Goal: Information Seeking & Learning: Learn about a topic

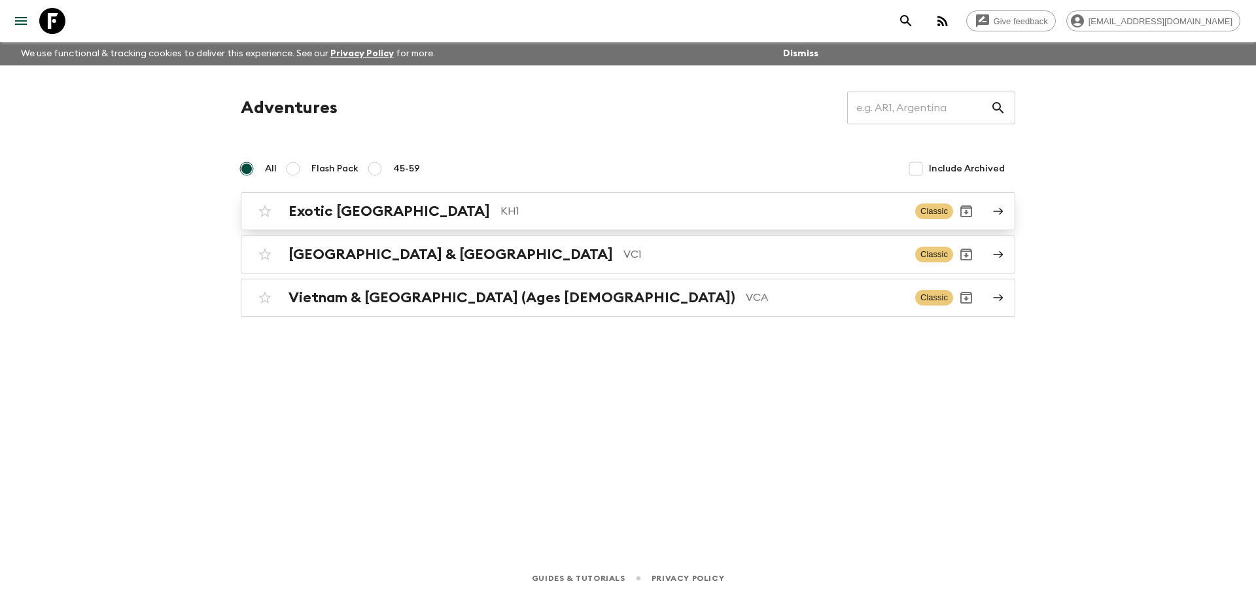
click at [378, 198] on div "Exotic [GEOGRAPHIC_DATA] KH1 Classic" at bounding box center [602, 211] width 701 height 26
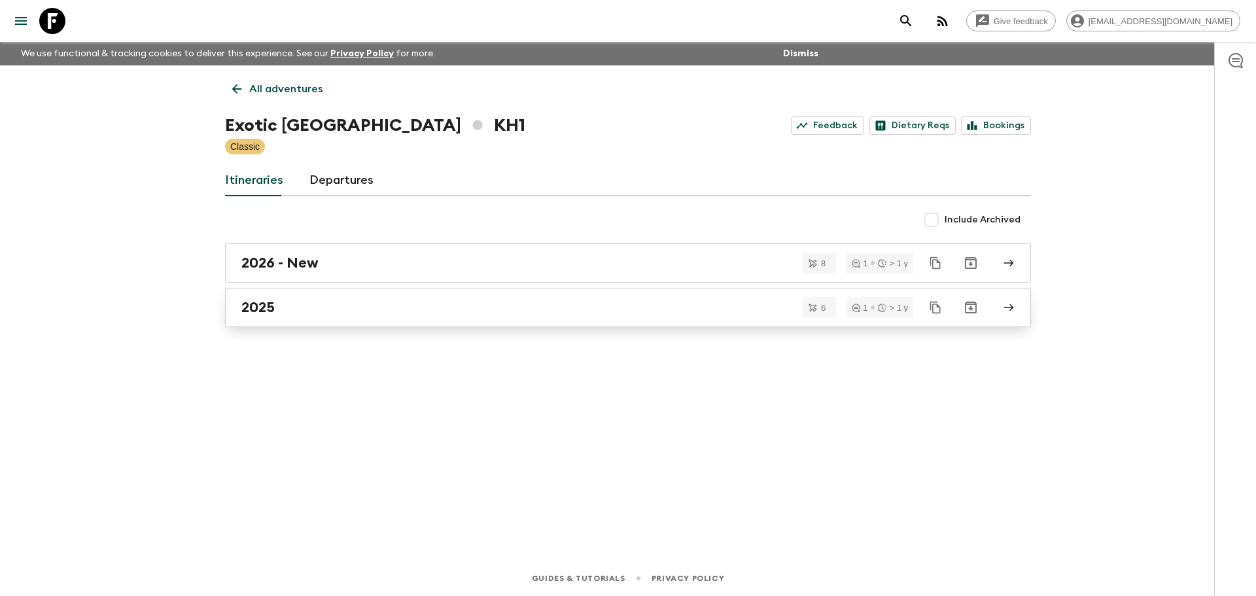
click at [302, 303] on div "2025" at bounding box center [615, 307] width 748 height 17
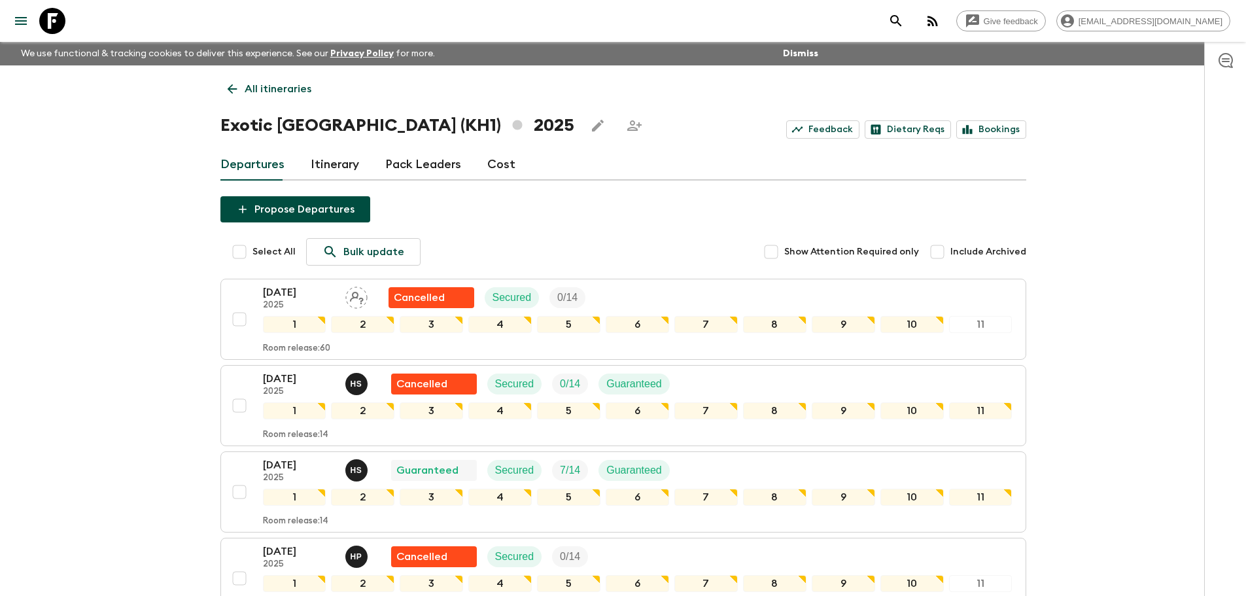
click at [226, 87] on icon at bounding box center [232, 89] width 14 height 14
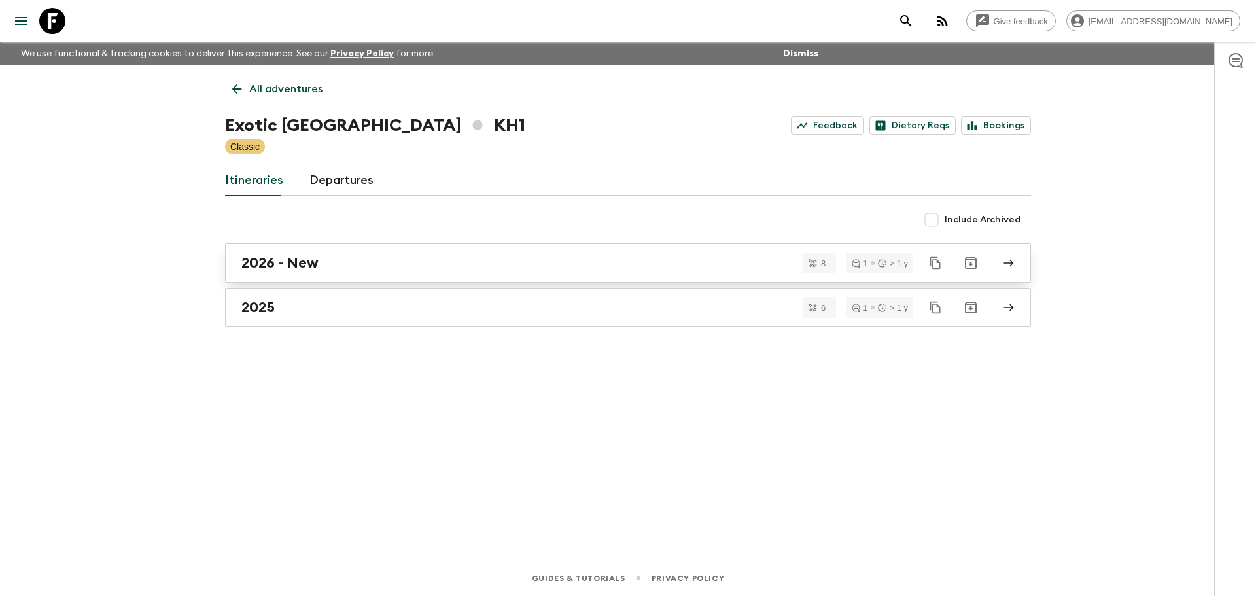
click at [329, 268] on div "2026 - New" at bounding box center [615, 263] width 748 height 17
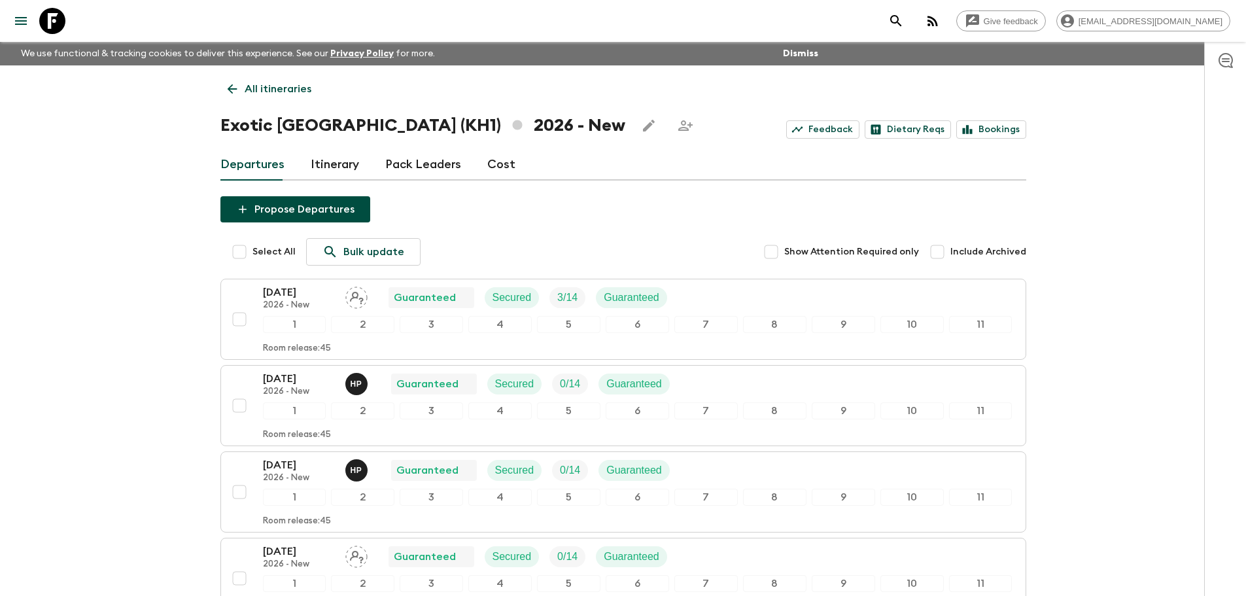
click at [234, 89] on icon at bounding box center [232, 89] width 10 height 10
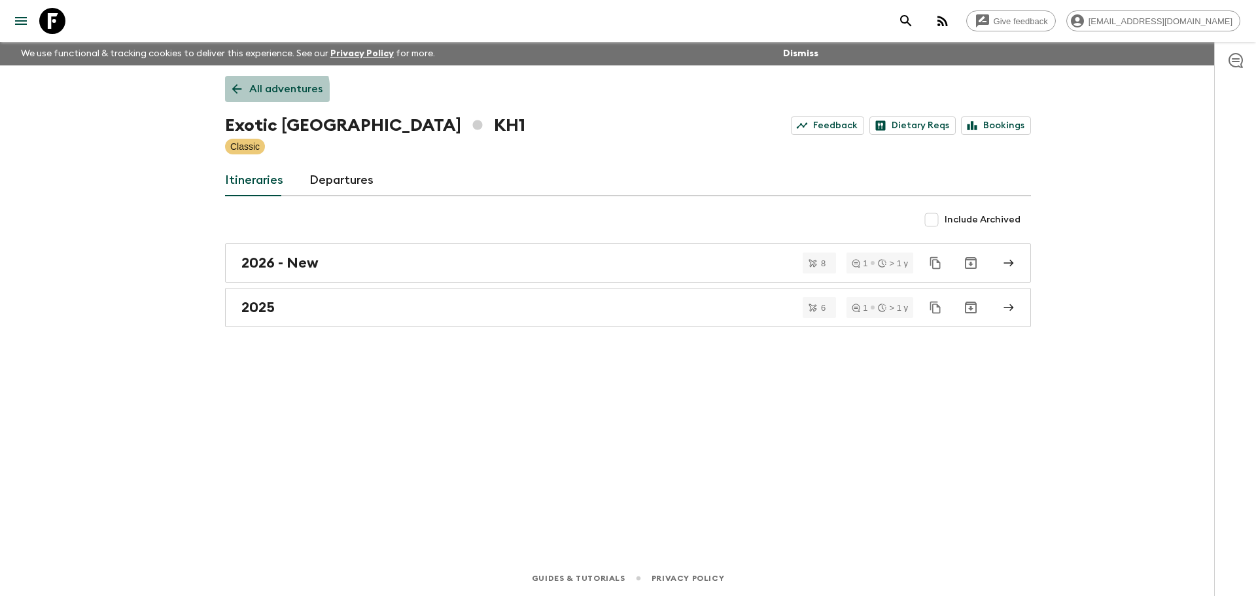
click at [234, 96] on link "All adventures" at bounding box center [277, 89] width 105 height 26
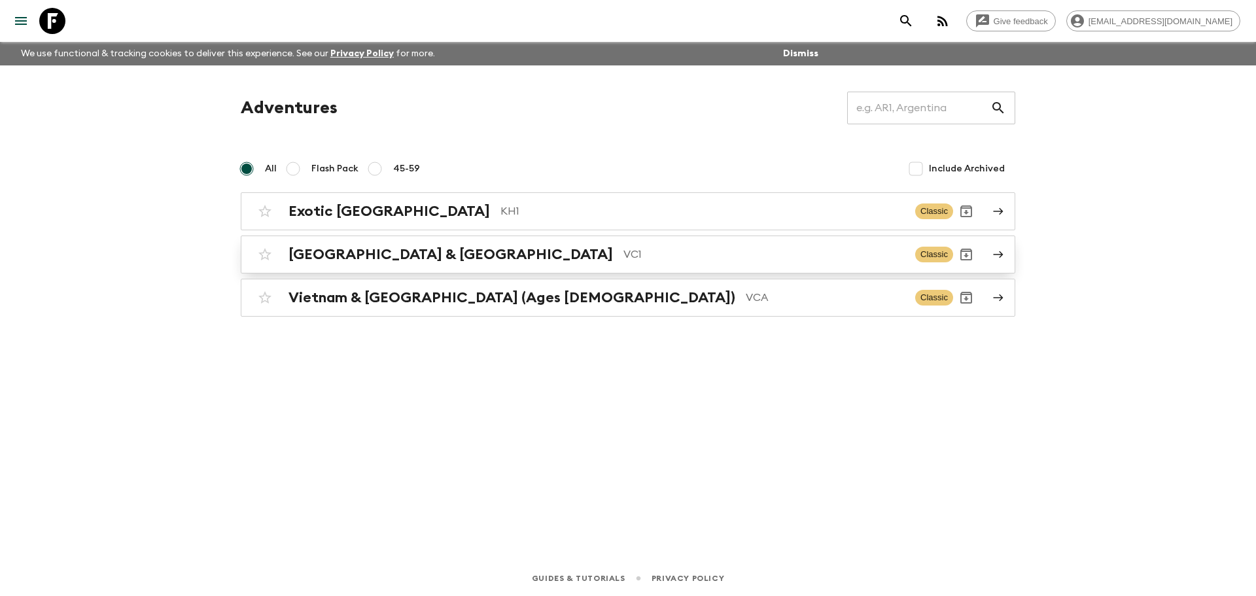
click at [385, 255] on h2 "[GEOGRAPHIC_DATA] & [GEOGRAPHIC_DATA]" at bounding box center [451, 254] width 325 height 17
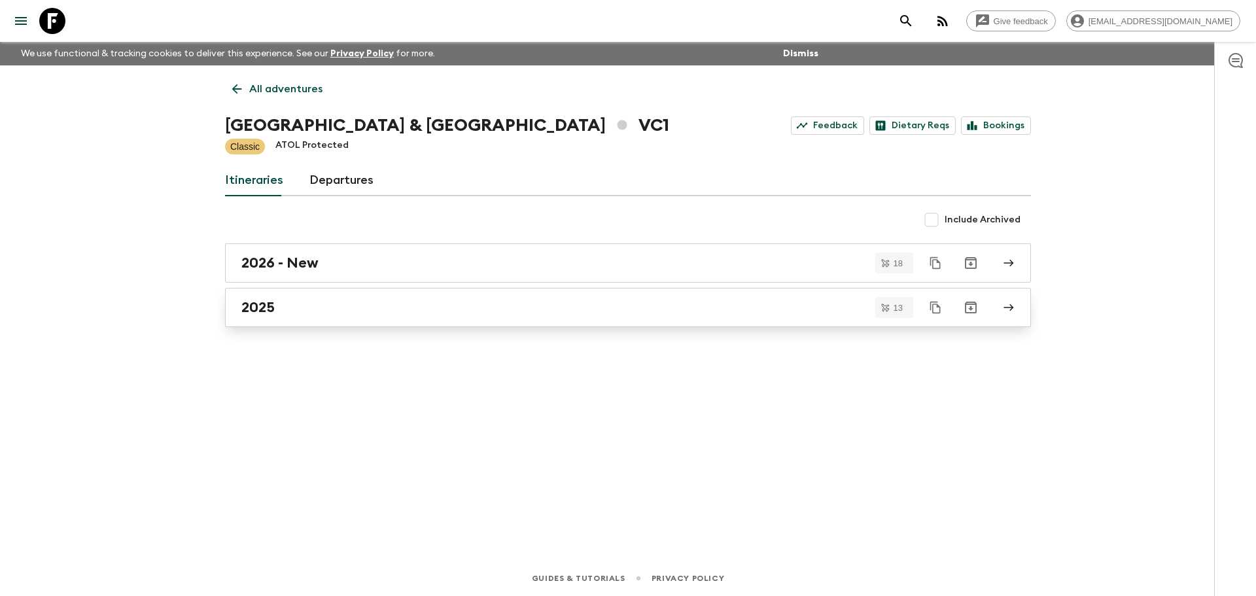
click at [339, 302] on div "2025" at bounding box center [615, 307] width 748 height 17
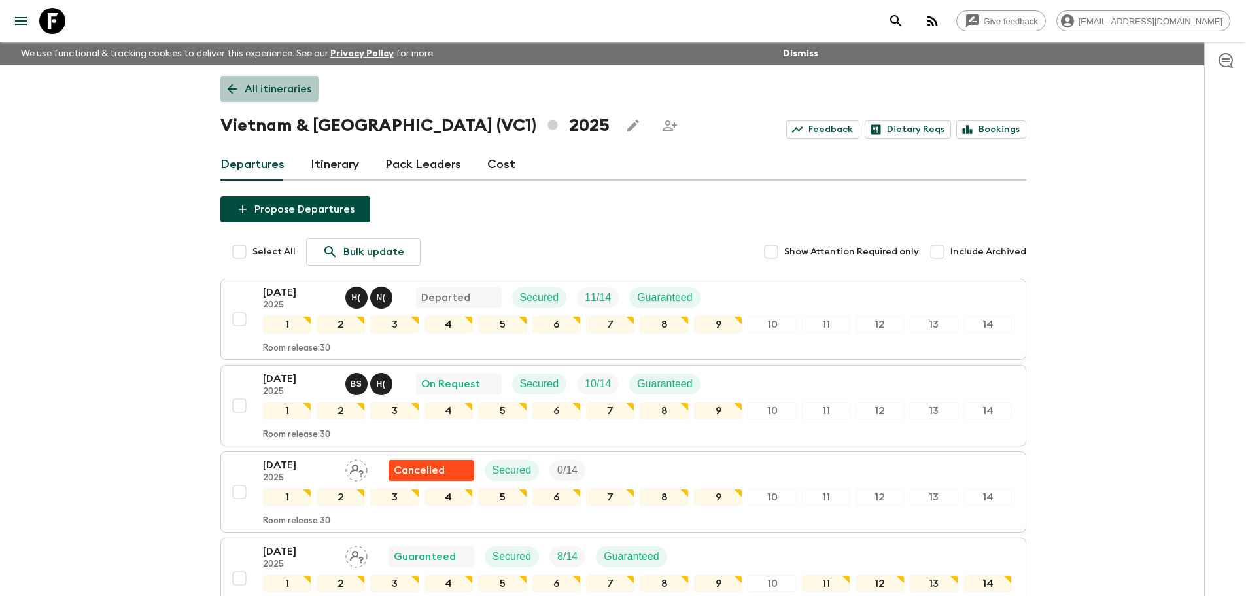
click at [233, 82] on icon at bounding box center [232, 89] width 14 height 14
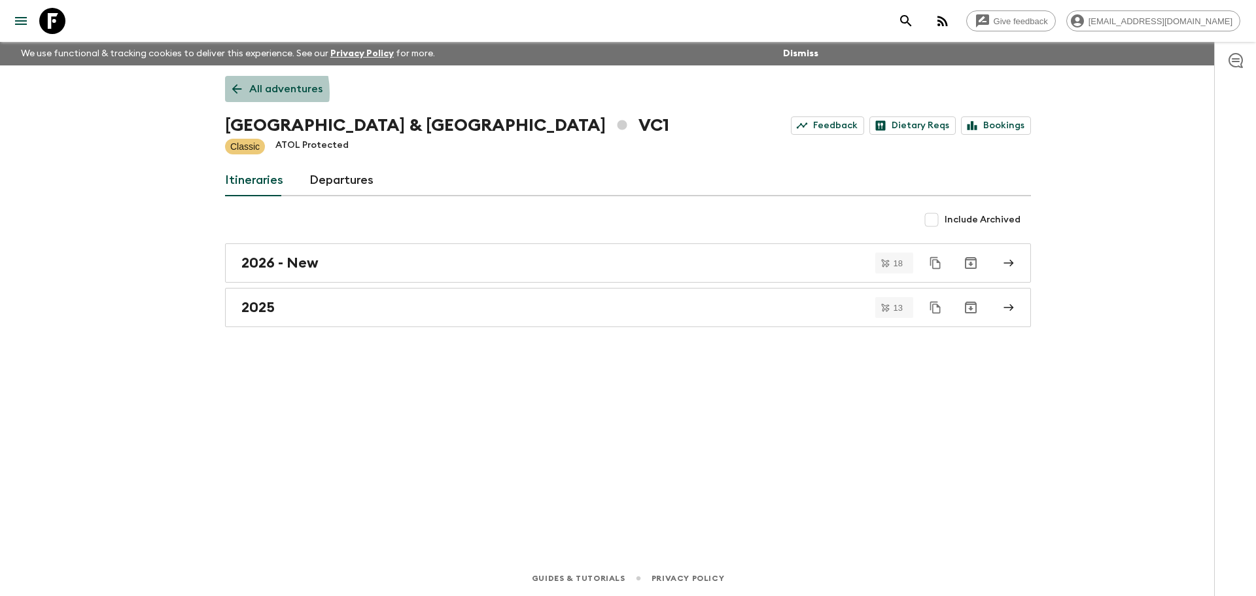
click at [231, 93] on icon at bounding box center [237, 89] width 14 height 14
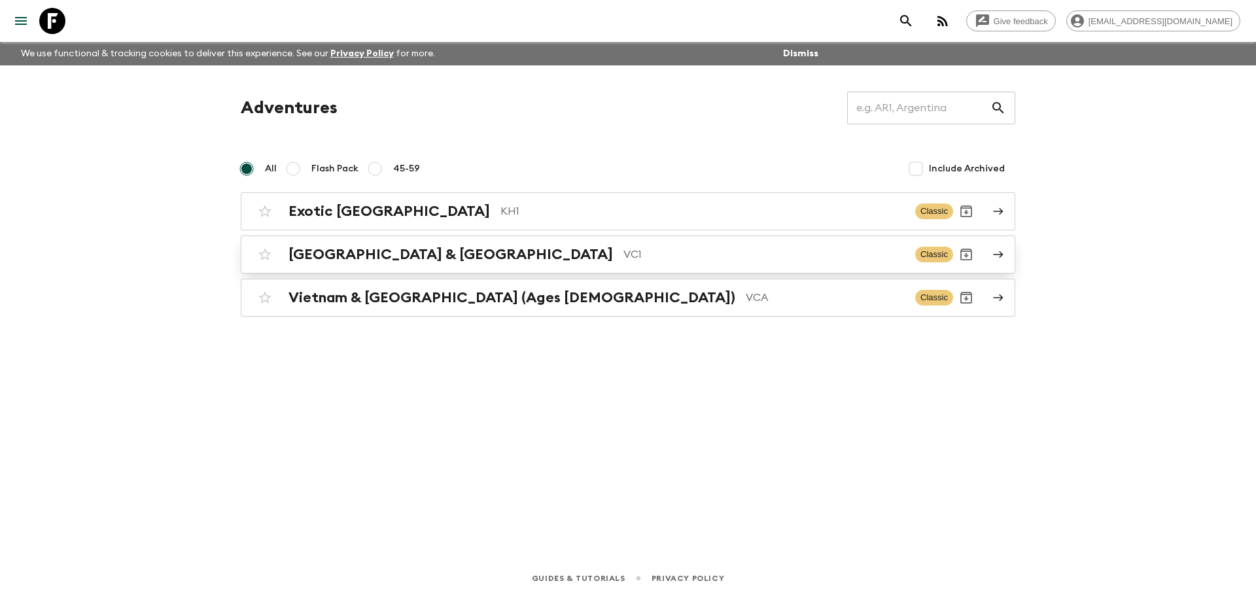
click at [430, 259] on h2 "[GEOGRAPHIC_DATA] & [GEOGRAPHIC_DATA]" at bounding box center [451, 254] width 325 height 17
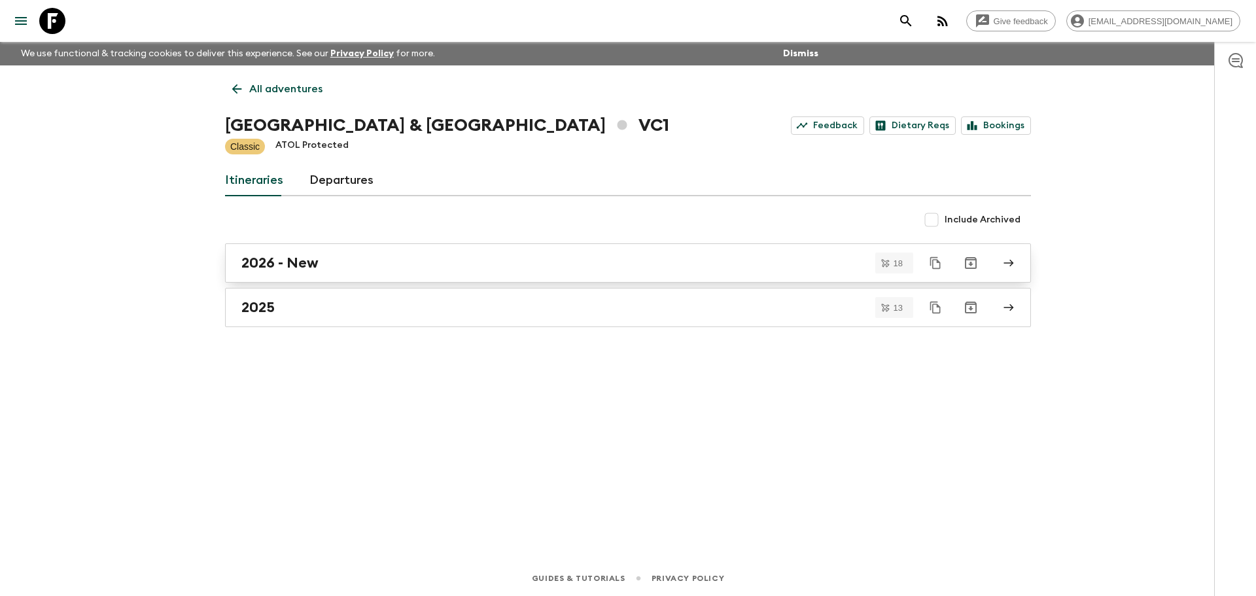
click at [321, 264] on div "2026 - New" at bounding box center [615, 263] width 748 height 17
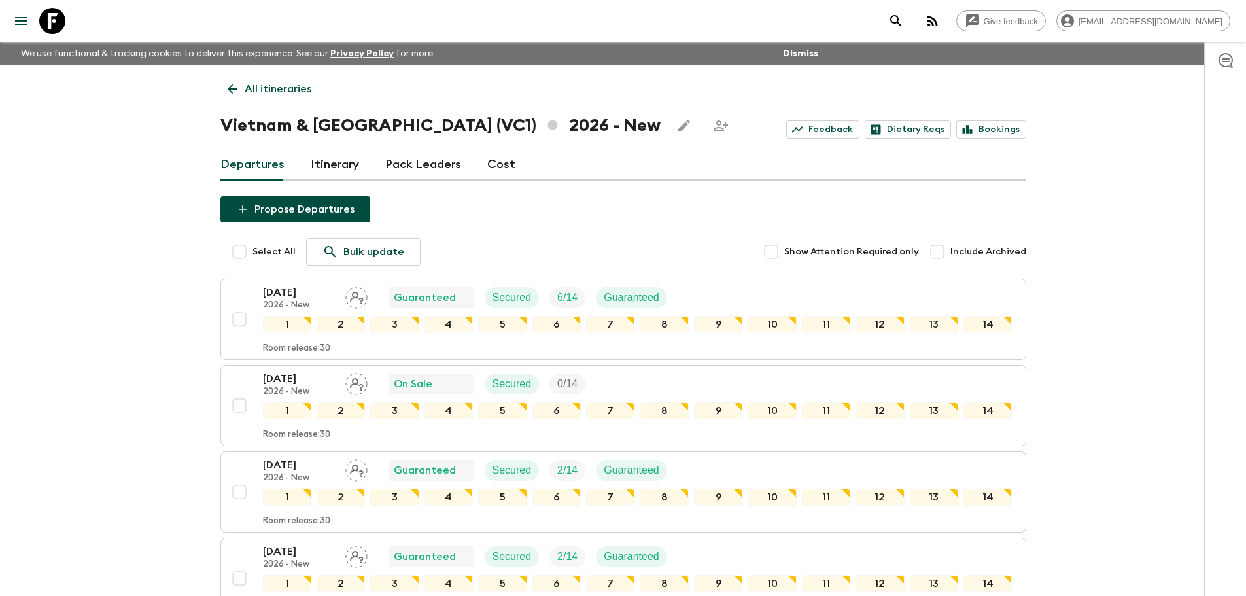
click at [228, 83] on icon at bounding box center [232, 89] width 14 height 14
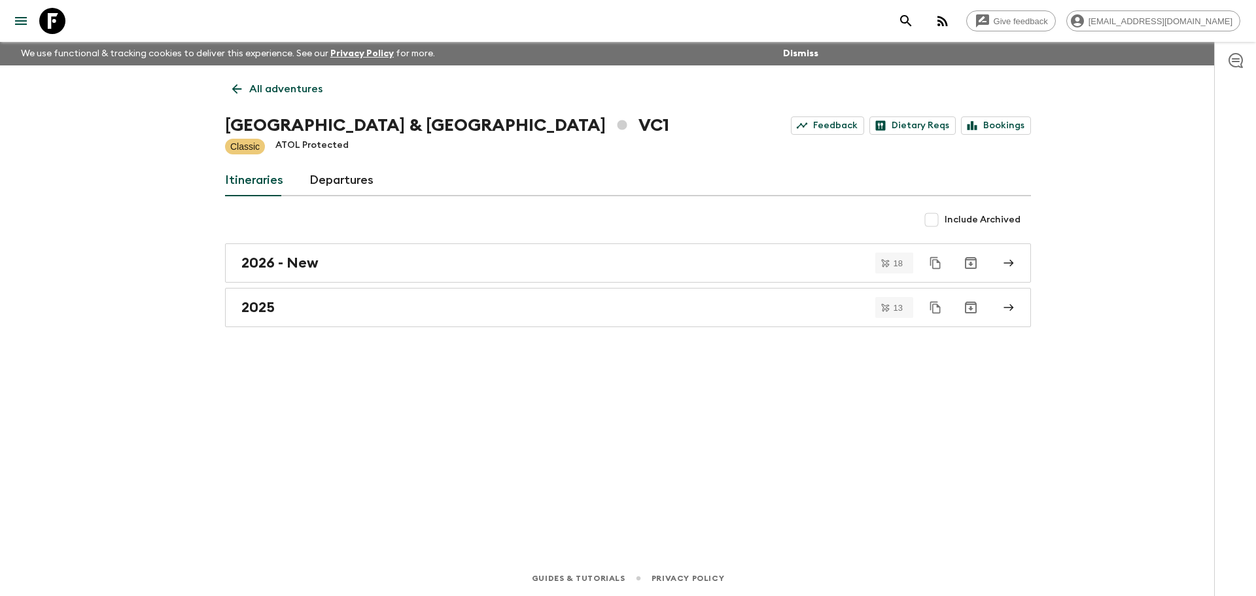
click at [231, 77] on link "All adventures" at bounding box center [277, 89] width 105 height 26
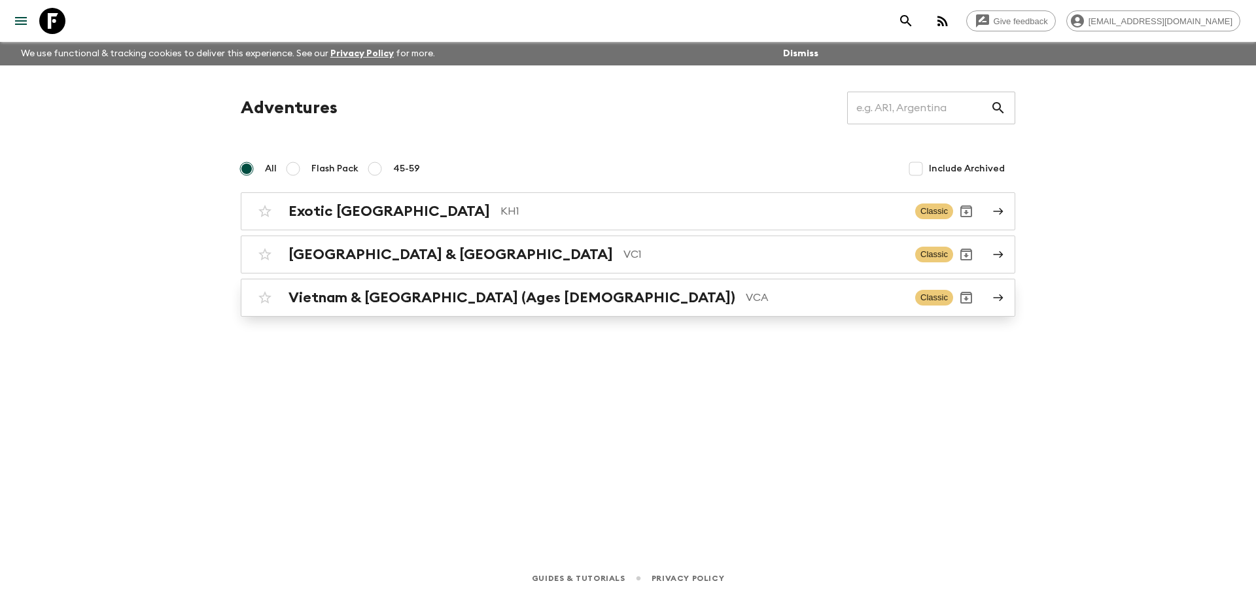
click at [406, 309] on div "Vietnam & [GEOGRAPHIC_DATA] (Ages [DEMOGRAPHIC_DATA]) VCA Classic" at bounding box center [602, 298] width 701 height 26
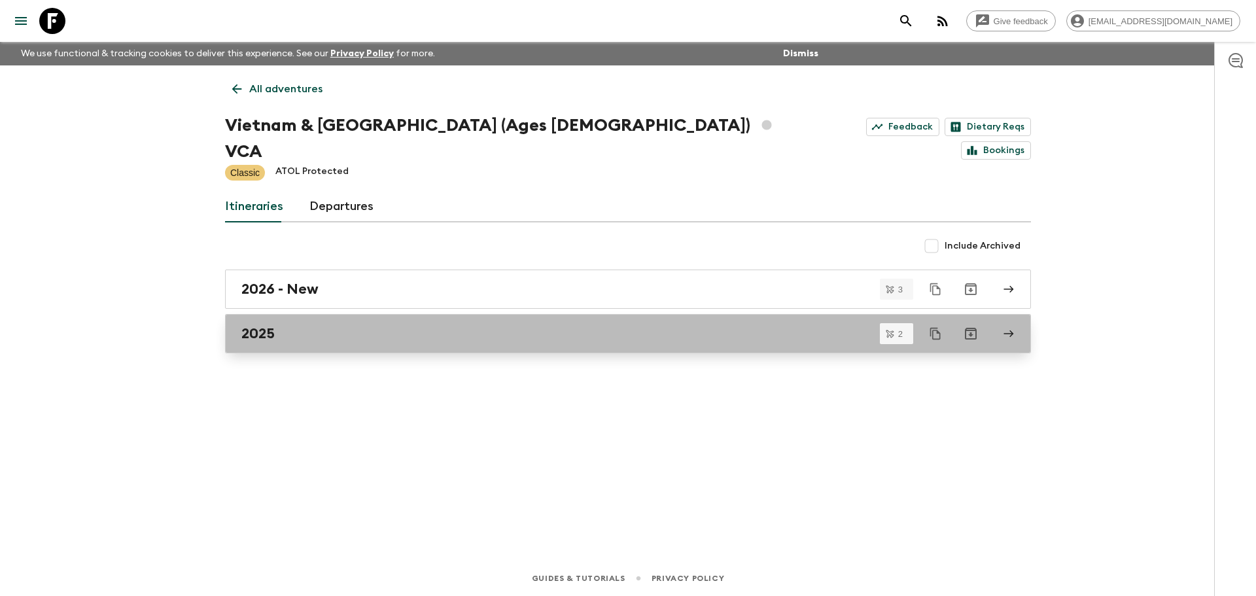
click at [382, 325] on div "2025" at bounding box center [615, 333] width 748 height 17
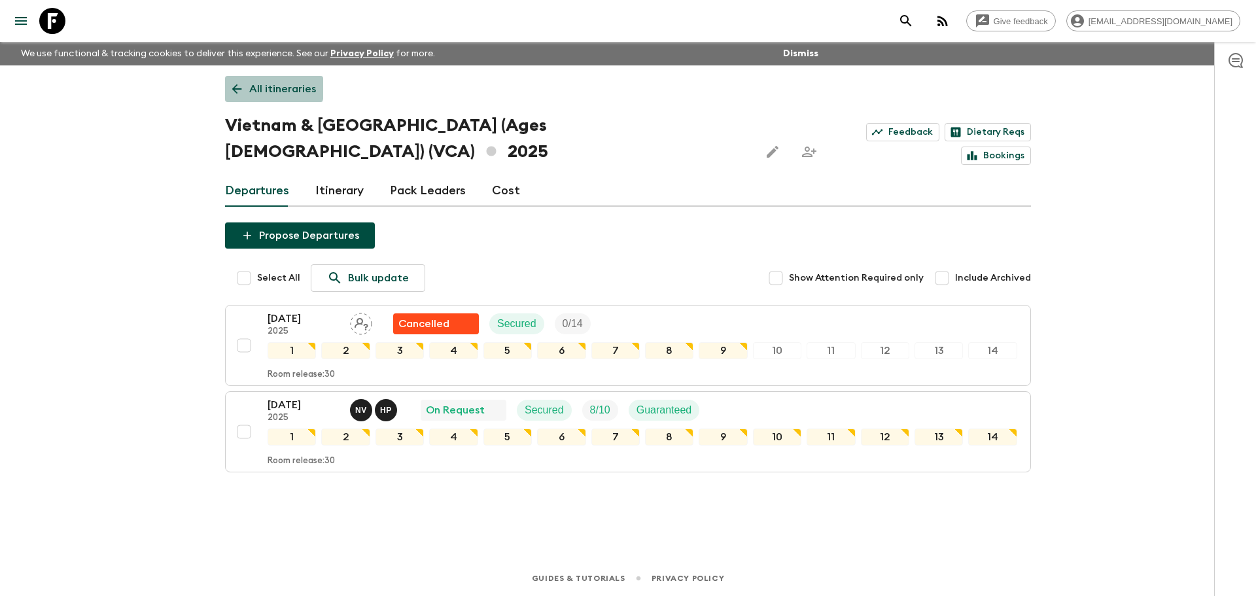
click at [238, 84] on icon at bounding box center [237, 89] width 14 height 14
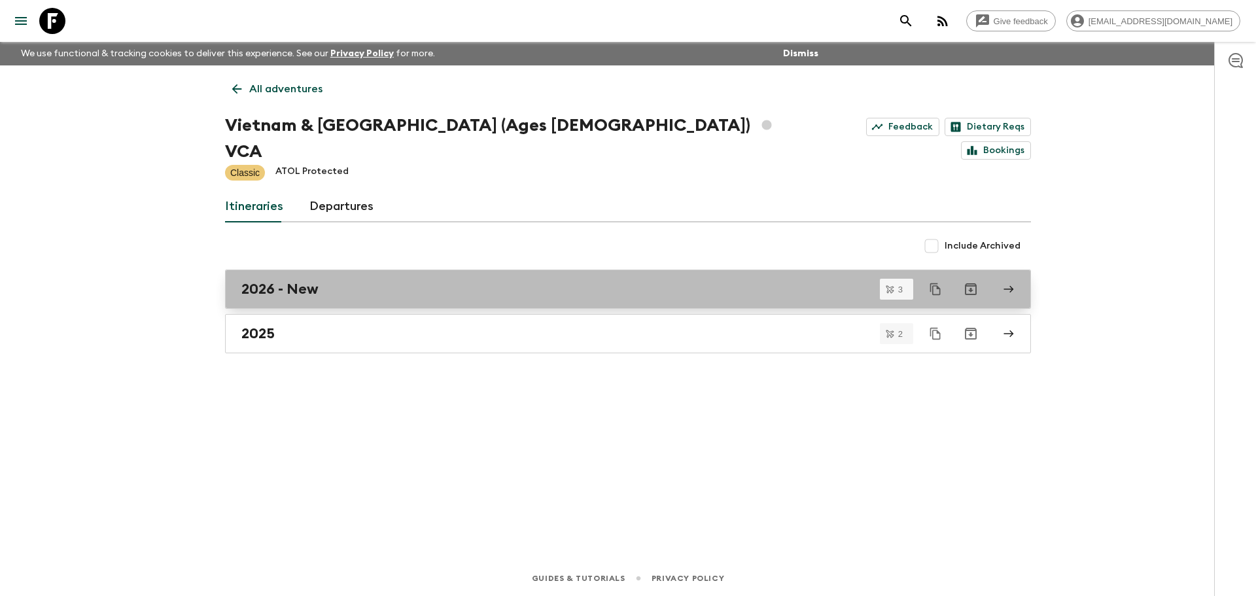
click at [300, 281] on h2 "2026 - New" at bounding box center [279, 289] width 77 height 17
